Goal: Task Accomplishment & Management: Manage account settings

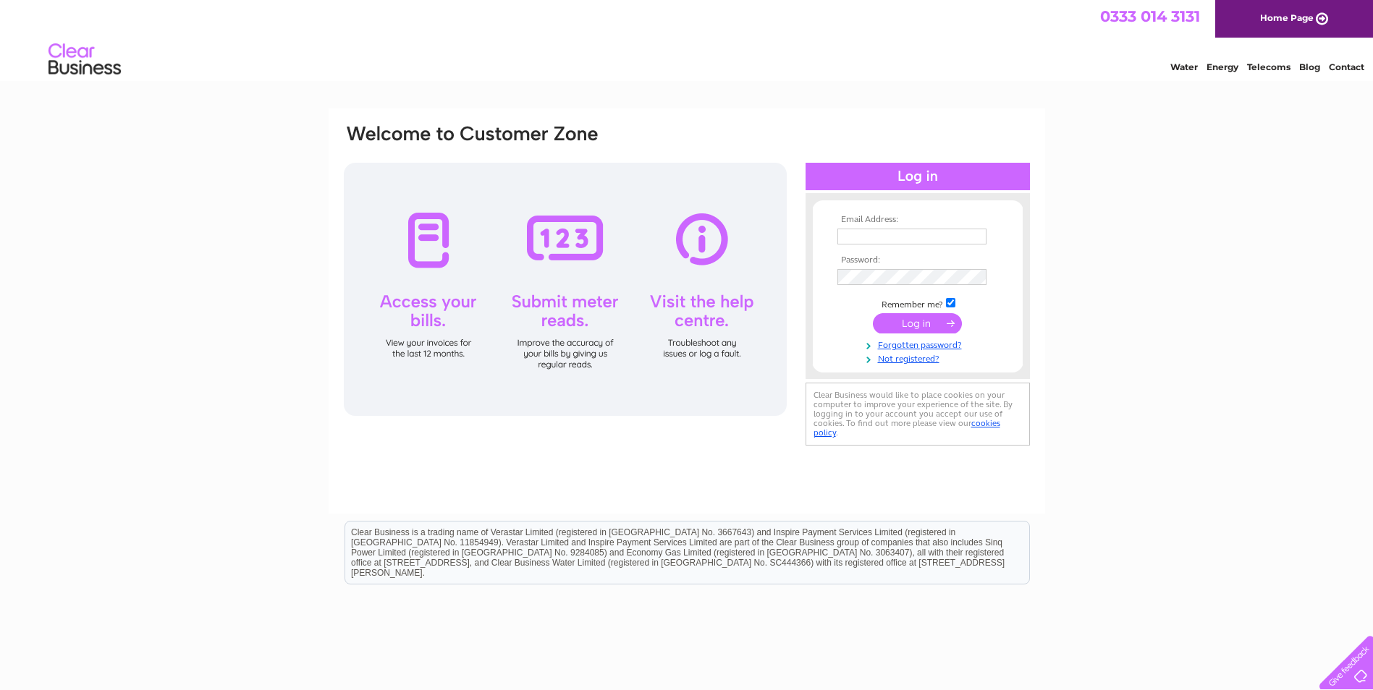
click at [894, 231] on input "text" at bounding box center [911, 237] width 149 height 16
type input "office@cirencester-baptist.org"
click at [911, 324] on input "submit" at bounding box center [917, 325] width 89 height 20
click at [923, 326] on input "submit" at bounding box center [917, 323] width 89 height 20
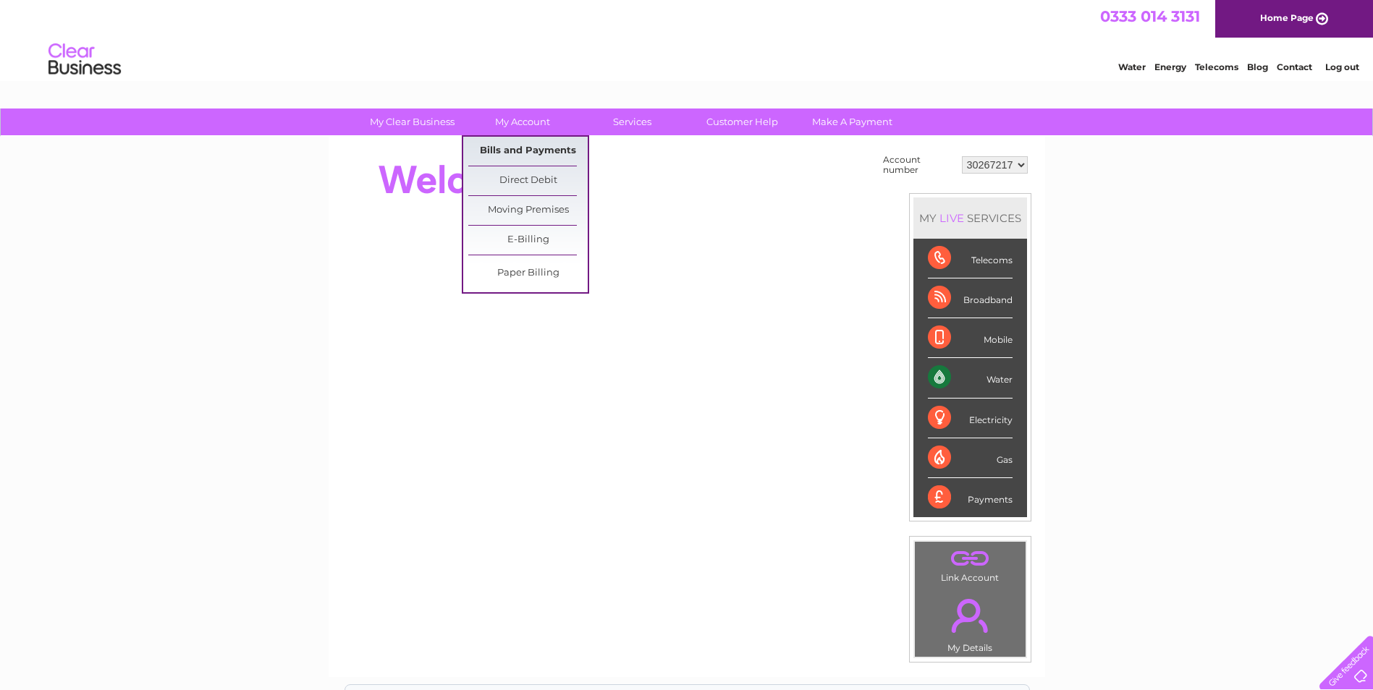
click at [514, 153] on link "Bills and Payments" at bounding box center [527, 151] width 119 height 29
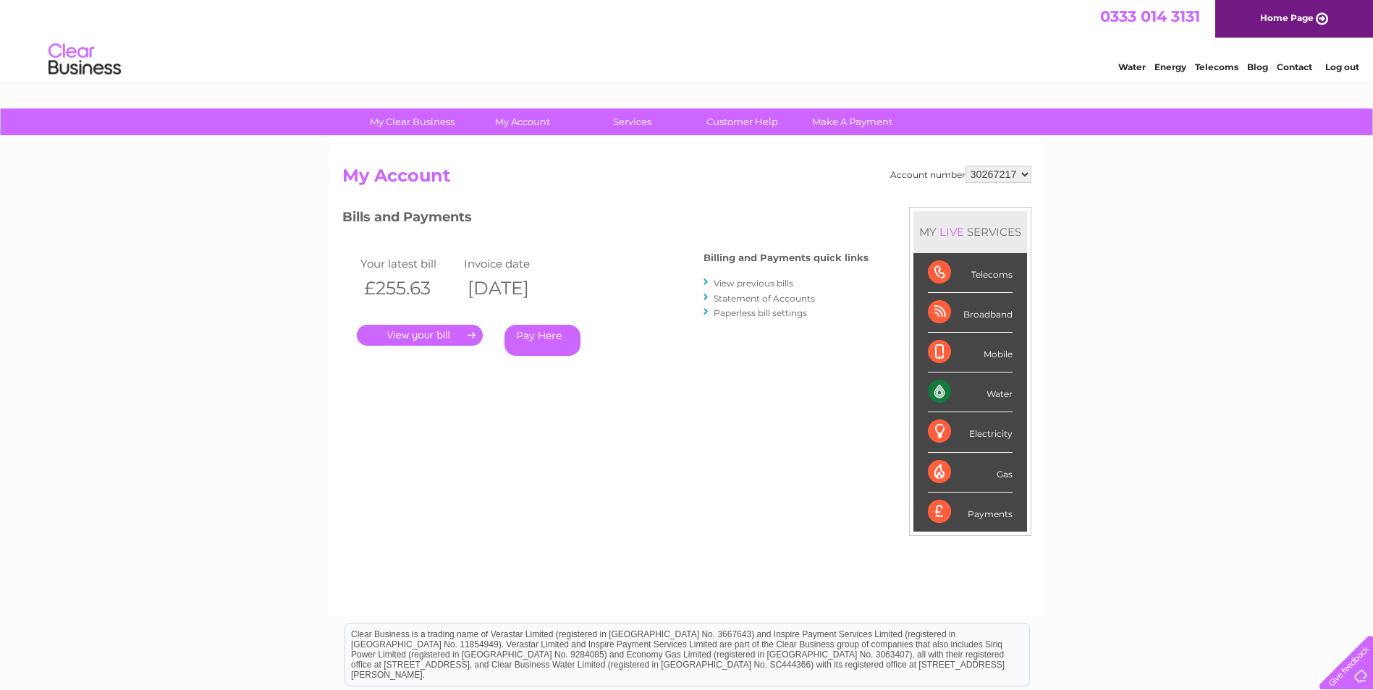
click at [449, 334] on link "." at bounding box center [420, 335] width 126 height 21
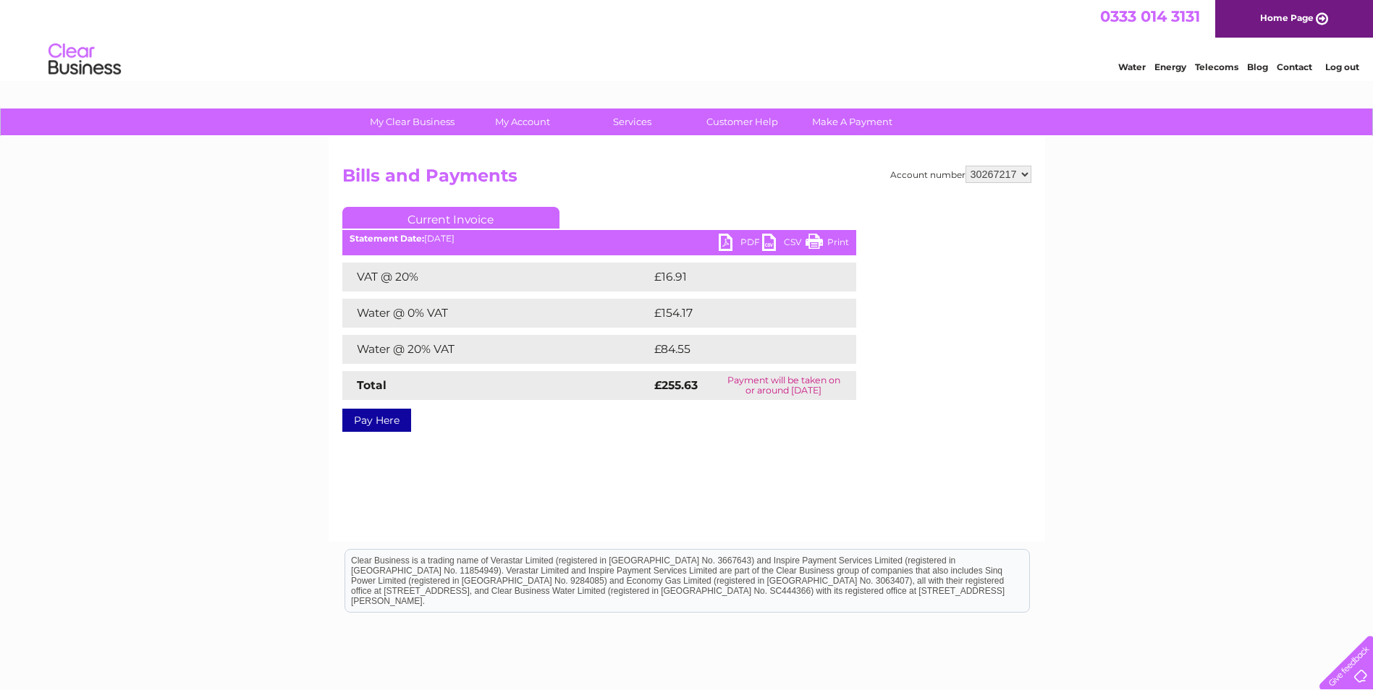
click at [731, 236] on link "PDF" at bounding box center [740, 244] width 43 height 21
